Goal: Transaction & Acquisition: Book appointment/travel/reservation

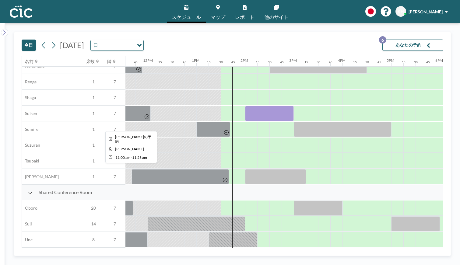
scroll to position [353, 562]
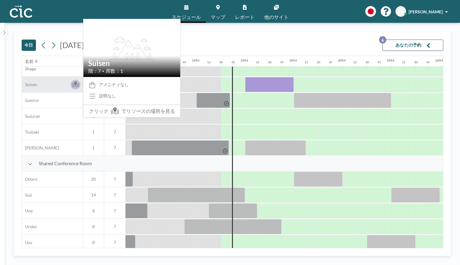
click at [75, 84] on icon at bounding box center [75, 84] width 3 height 4
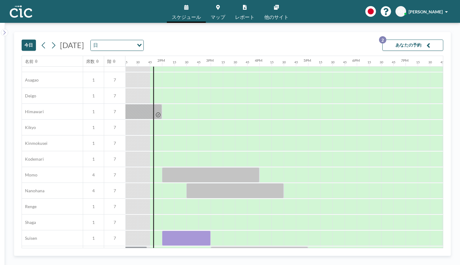
scroll to position [218, 645]
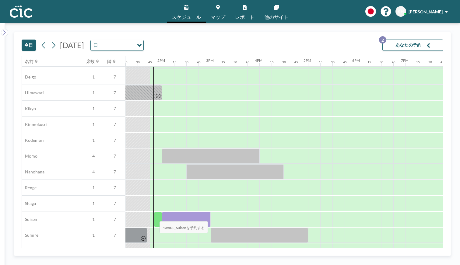
click at [155, 217] on div at bounding box center [158, 219] width 8 height 15
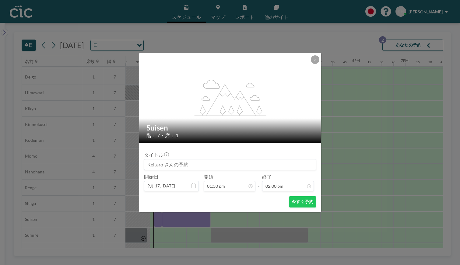
scroll to position [606, 0]
click at [287, 197] on div "今すぐ予約" at bounding box center [230, 201] width 172 height 11
click at [295, 199] on button "今すぐ予約" at bounding box center [302, 201] width 27 height 11
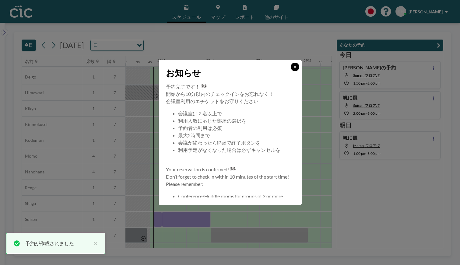
click at [292, 67] on button at bounding box center [294, 67] width 9 height 9
